Goal: Transaction & Acquisition: Purchase product/service

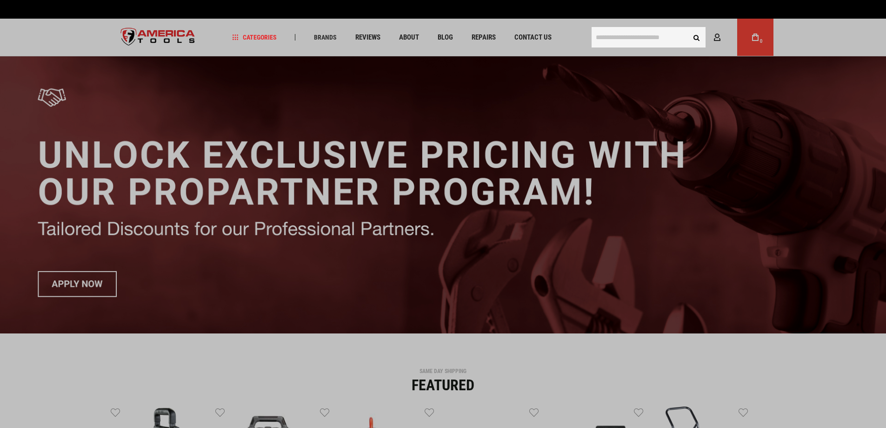
click at [649, 40] on input "text" at bounding box center [649, 37] width 114 height 20
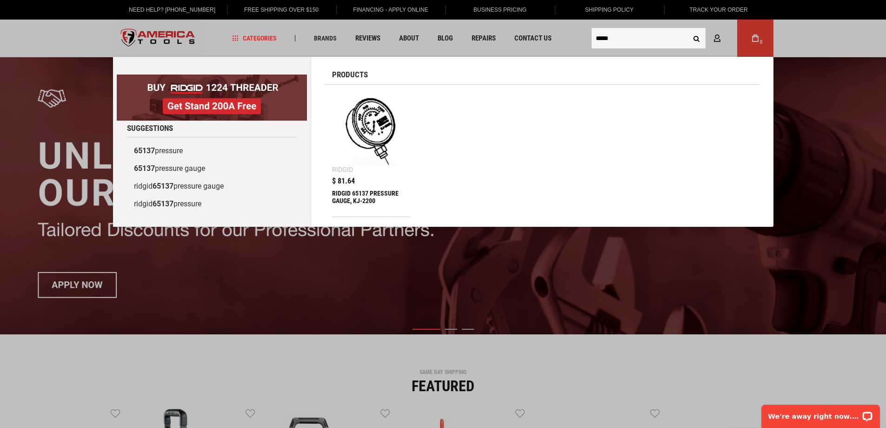
type input "*****"
click at [688, 29] on button "Search" at bounding box center [697, 38] width 18 height 18
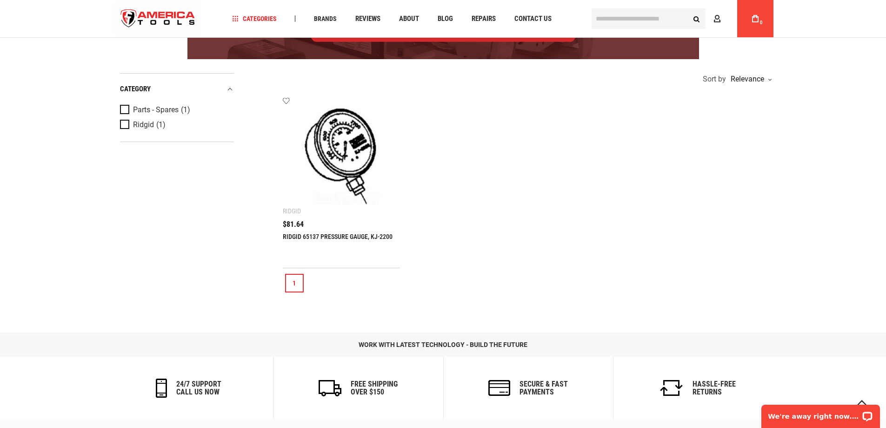
scroll to position [186, 0]
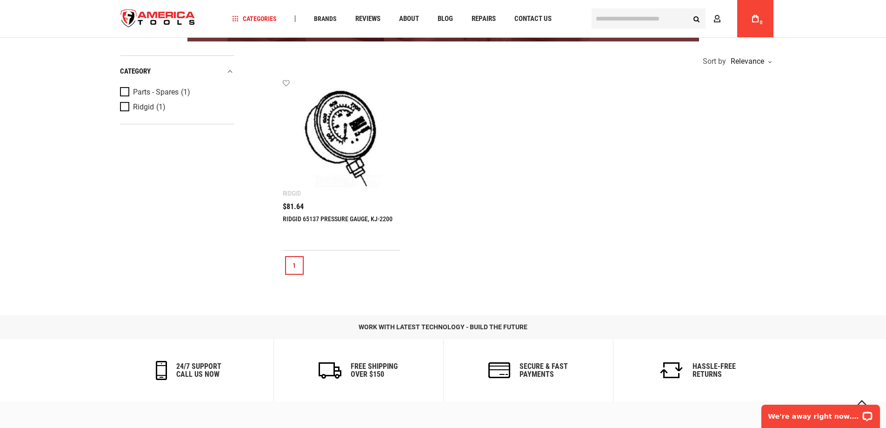
click at [342, 122] on img at bounding box center [341, 137] width 99 height 99
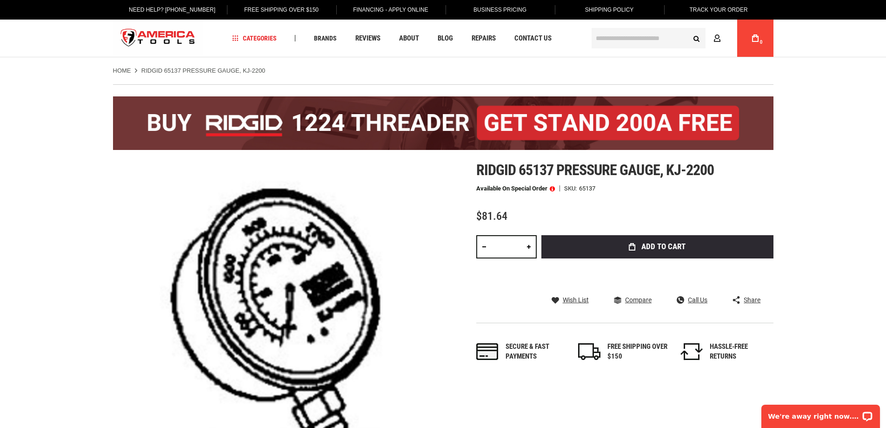
click at [553, 189] on span at bounding box center [552, 188] width 5 height 7
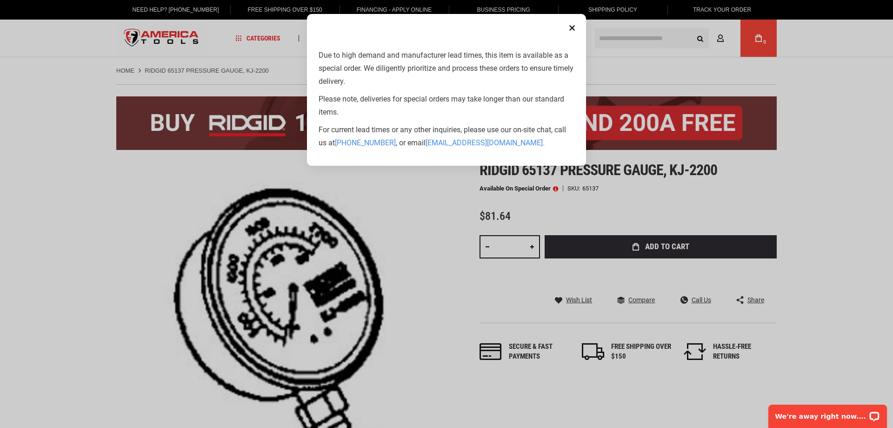
click at [573, 28] on button "Close" at bounding box center [572, 28] width 19 height 19
